Goal: Task Accomplishment & Management: Manage account settings

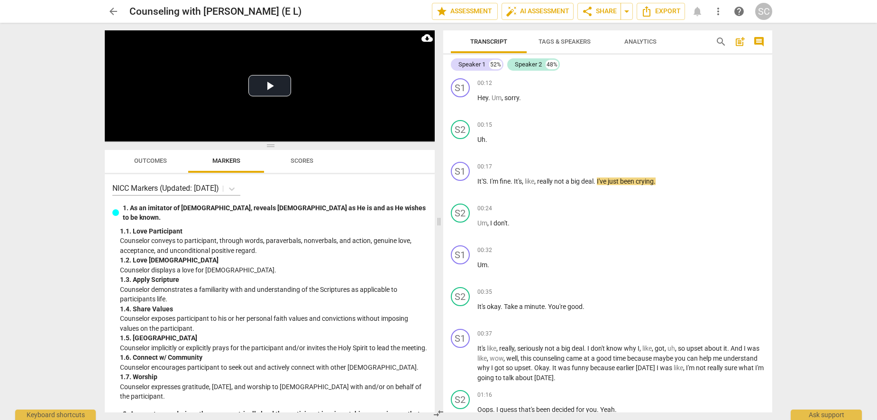
scroll to position [2436, 0]
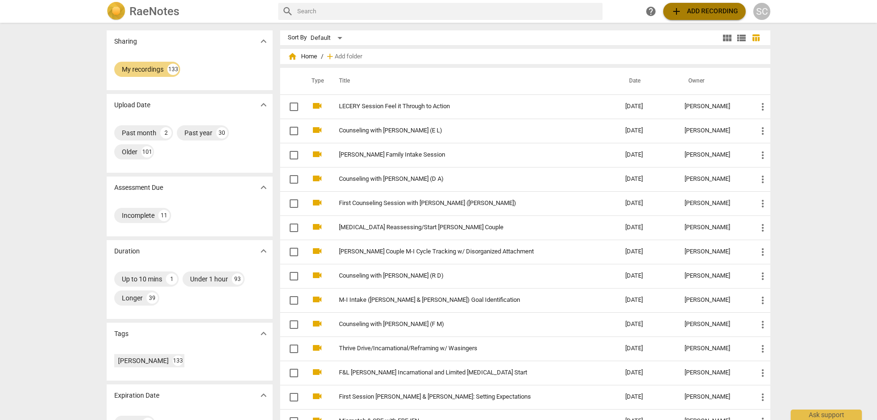
click at [691, 12] on span "add Add recording" at bounding box center [704, 11] width 67 height 11
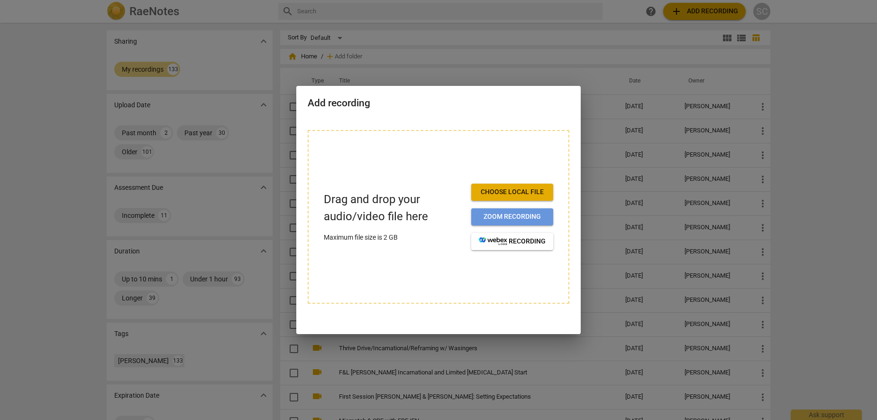
click at [520, 216] on span "Zoom recording" at bounding box center [512, 216] width 67 height 9
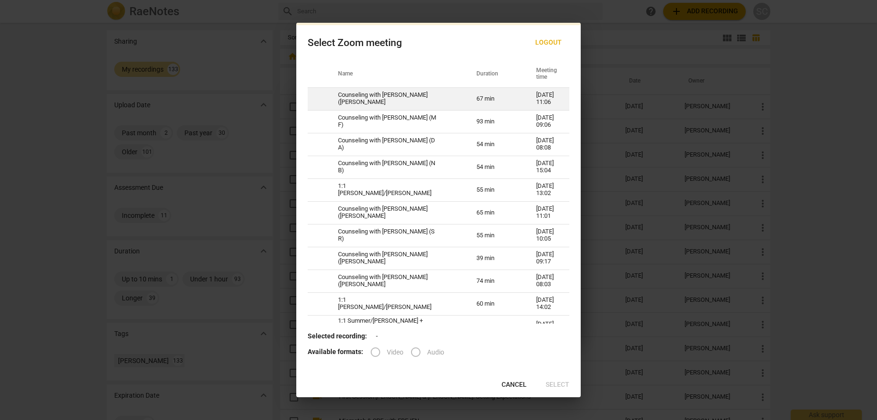
click at [406, 96] on td "Counseling with [PERSON_NAME] ([PERSON_NAME]" at bounding box center [396, 98] width 138 height 23
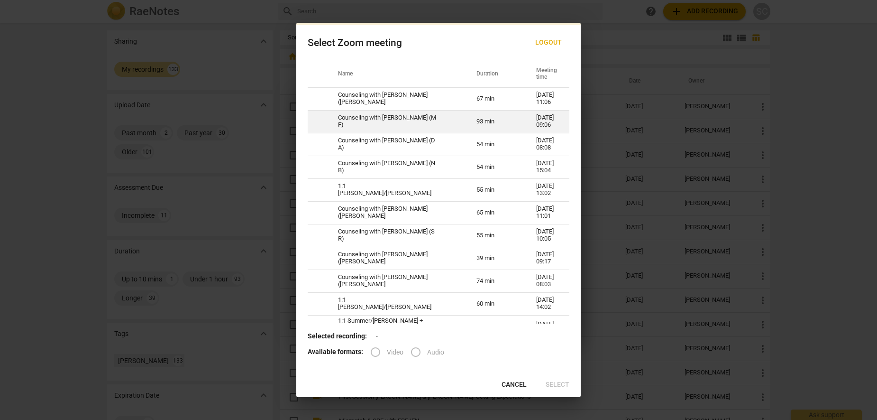
radio input "true"
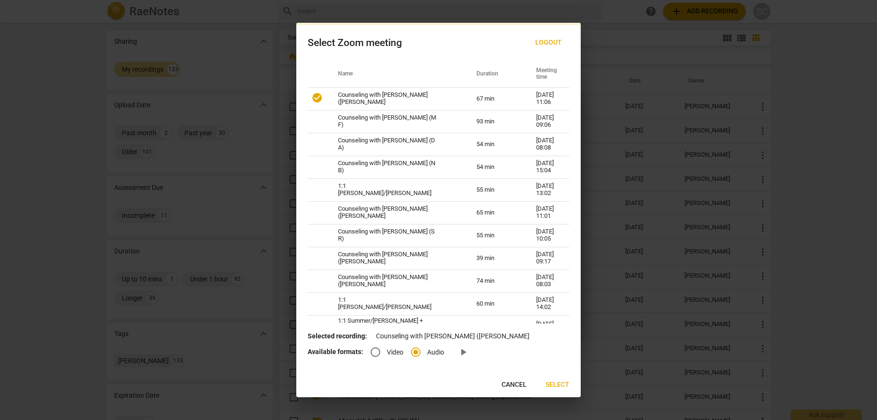
click at [373, 353] on input "Video" at bounding box center [375, 352] width 23 height 23
radio input "true"
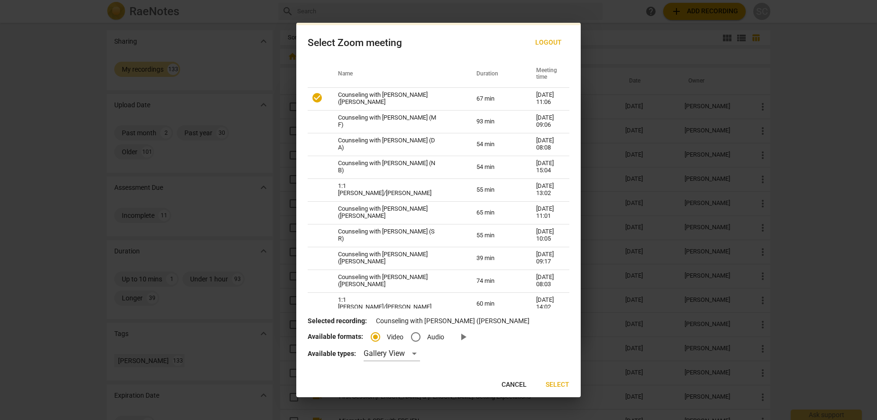
click at [569, 382] on span "Select" at bounding box center [558, 384] width 24 height 9
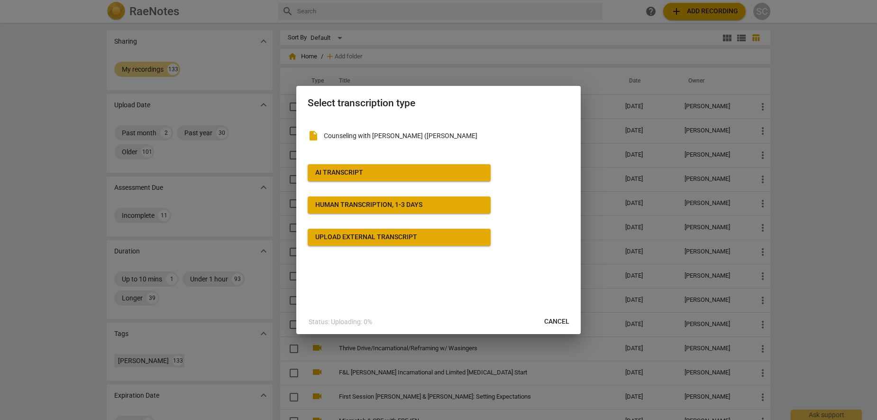
click at [372, 172] on span "AI Transcript" at bounding box center [399, 172] width 168 height 9
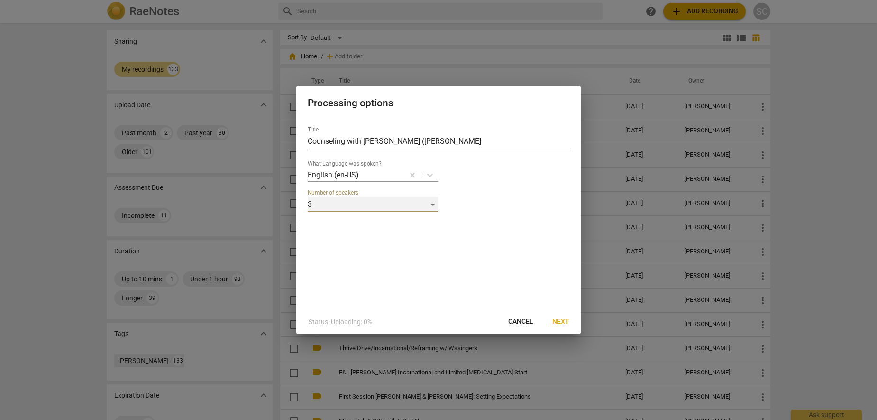
click at [414, 202] on div "3" at bounding box center [373, 204] width 131 height 15
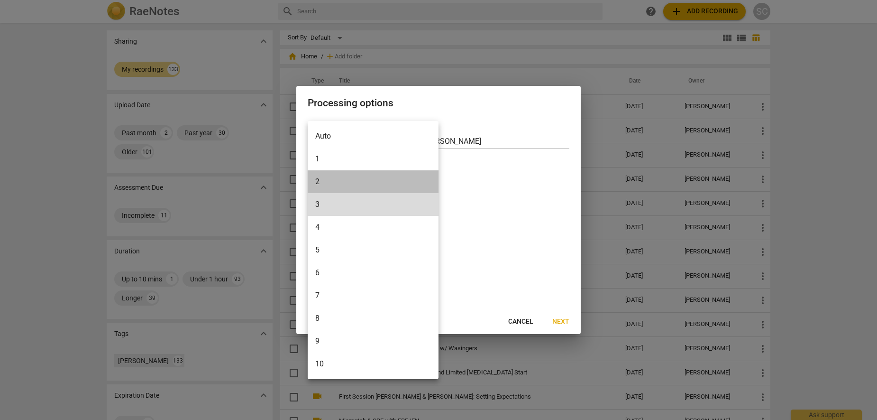
drag, startPoint x: 323, startPoint y: 182, endPoint x: 438, endPoint y: 268, distance: 144.3
click at [323, 182] on li "2" at bounding box center [373, 181] width 131 height 23
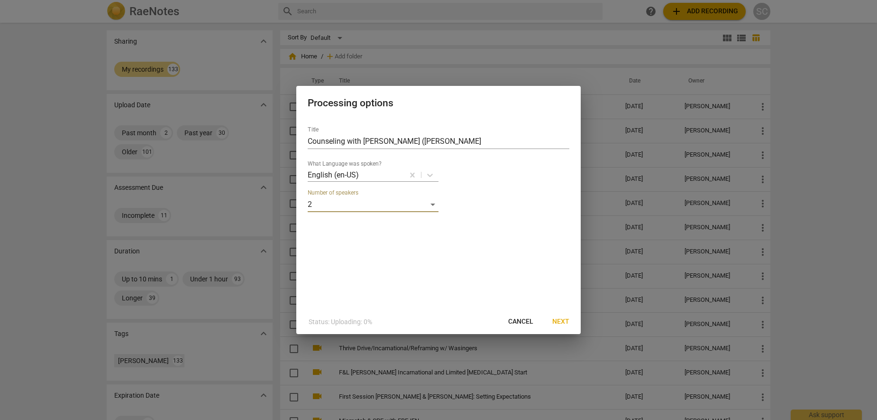
click at [561, 322] on span "Next" at bounding box center [561, 321] width 17 height 9
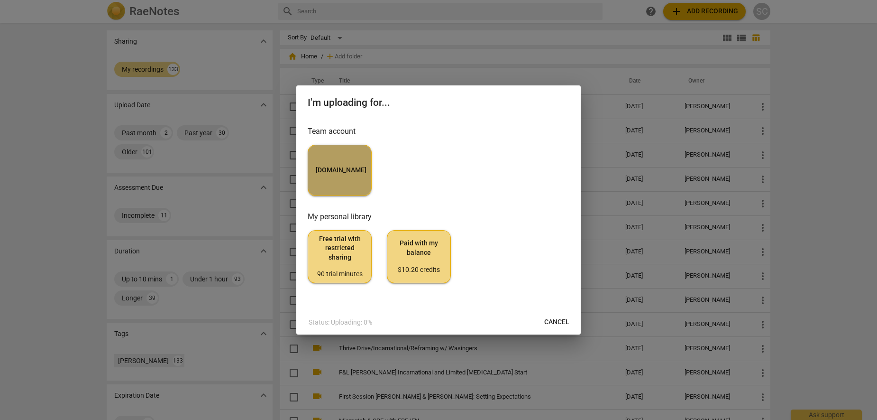
click at [339, 181] on button "[DOMAIN_NAME]" at bounding box center [340, 170] width 64 height 51
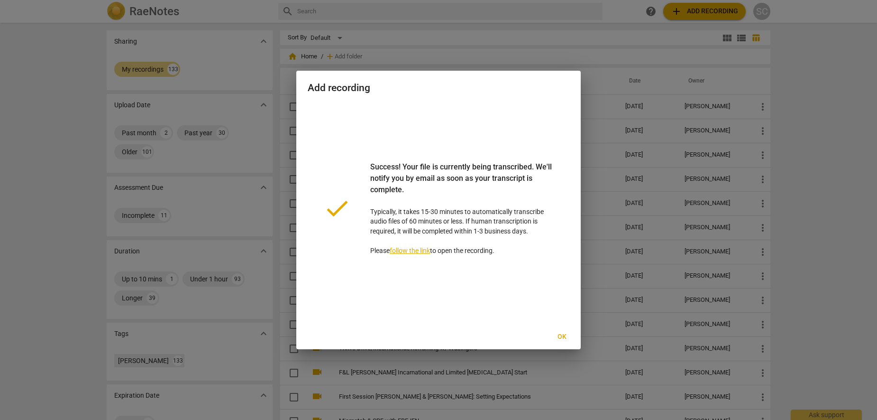
click at [562, 335] on span "Ok" at bounding box center [561, 336] width 15 height 9
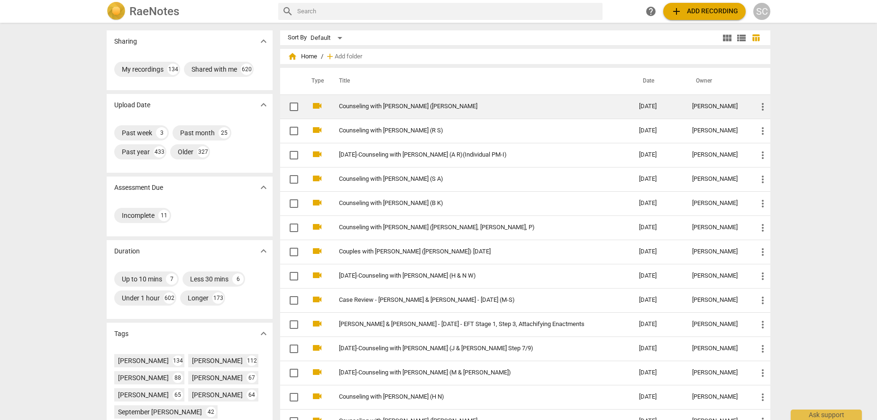
click at [761, 108] on span "more_vert" at bounding box center [762, 106] width 11 height 11
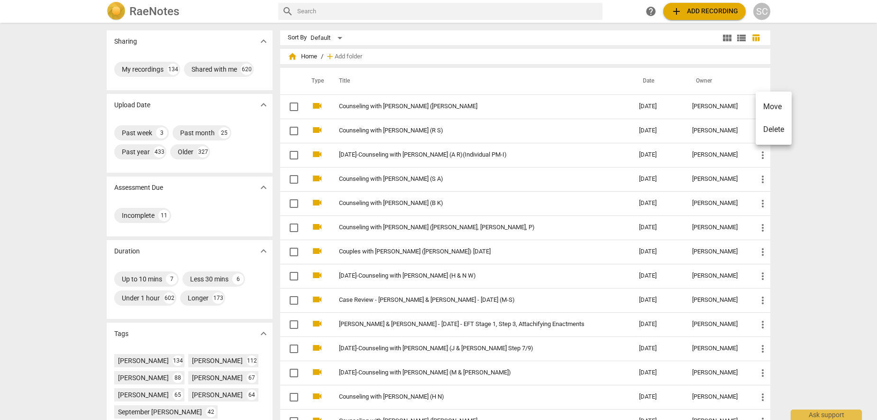
click at [421, 107] on div at bounding box center [438, 210] width 877 height 420
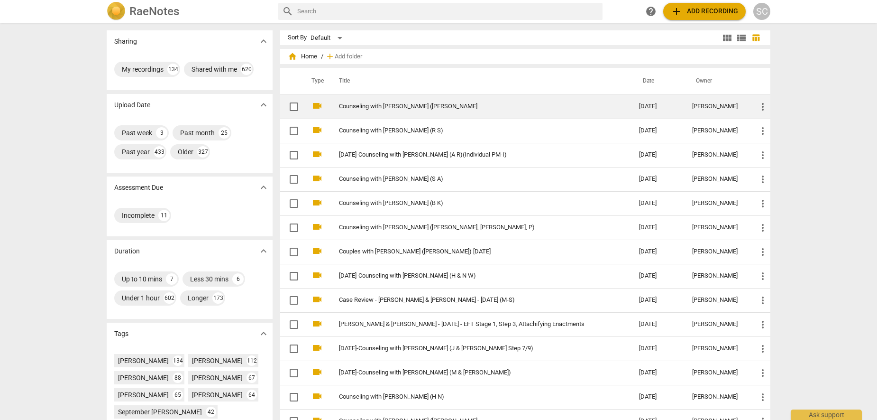
click at [445, 106] on link "Counseling with [PERSON_NAME] ([PERSON_NAME]" at bounding box center [472, 106] width 266 height 7
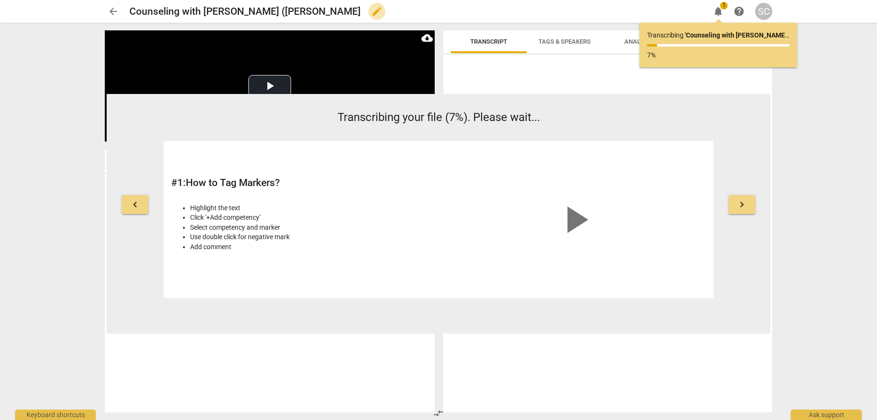
click at [371, 13] on span "edit" at bounding box center [376, 11] width 11 height 11
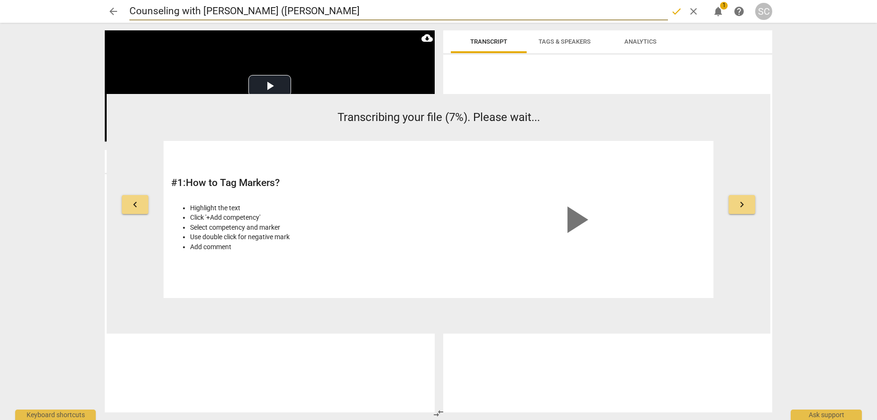
click at [198, 9] on input "Counseling with [PERSON_NAME] ([PERSON_NAME]" at bounding box center [398, 11] width 539 height 18
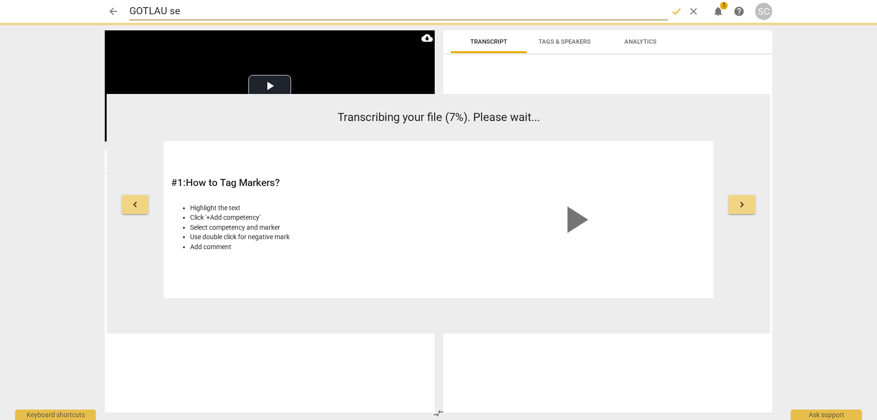
type input "GOTLAU ses"
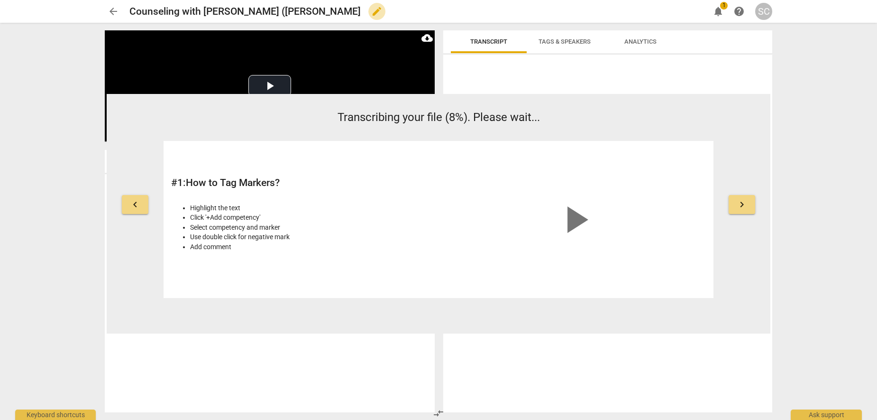
click at [371, 13] on span "edit" at bounding box center [376, 11] width 11 height 11
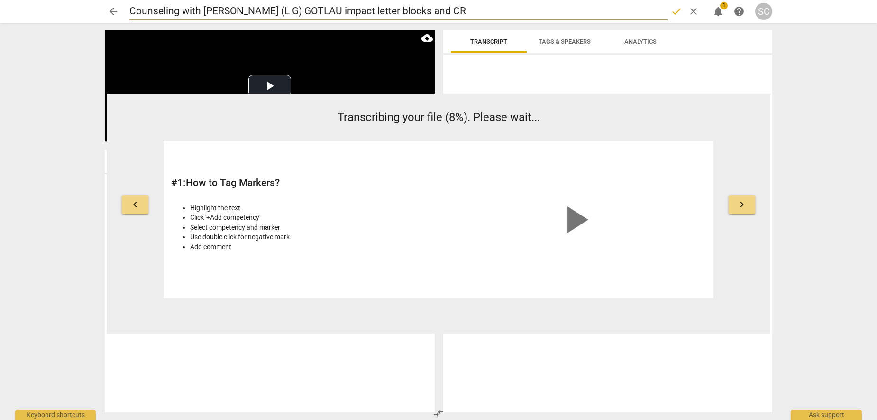
type input "Counseling with [PERSON_NAME] (L G) GOTLAU impact letter blocks and CRE"
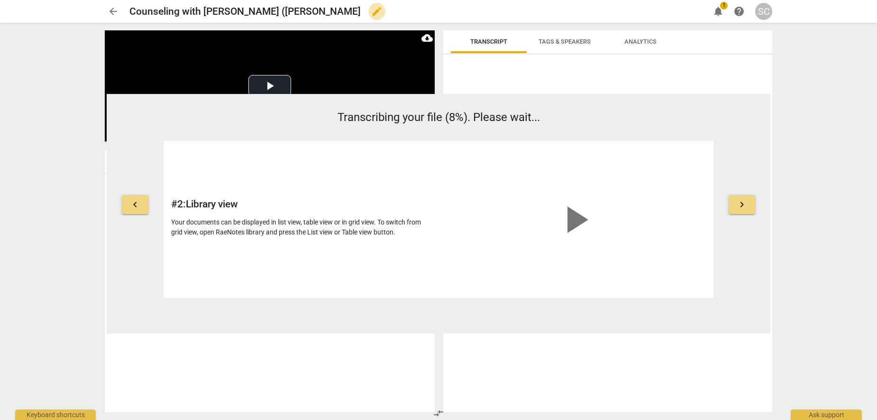
click at [371, 10] on span "edit" at bounding box center [376, 11] width 11 height 11
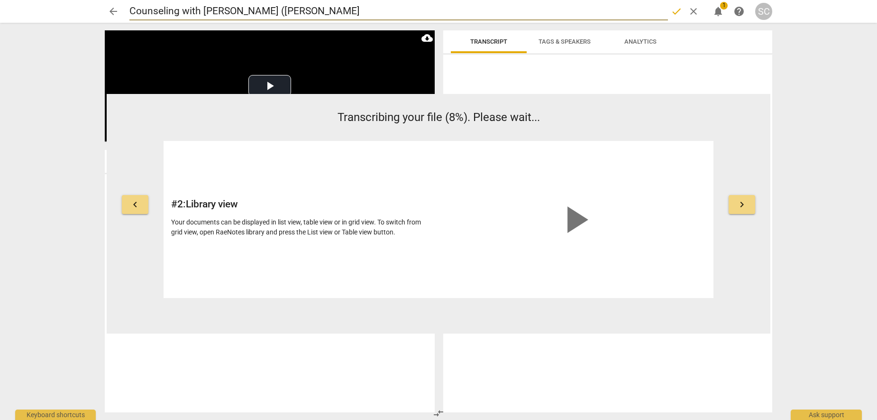
click at [303, 7] on input "Counseling with [PERSON_NAME] ([PERSON_NAME]" at bounding box center [398, 11] width 539 height 18
type input "Counseling with [PERSON_NAME] (L G) impact letter CRE blocks"
